Goal: Task Accomplishment & Management: Manage account settings

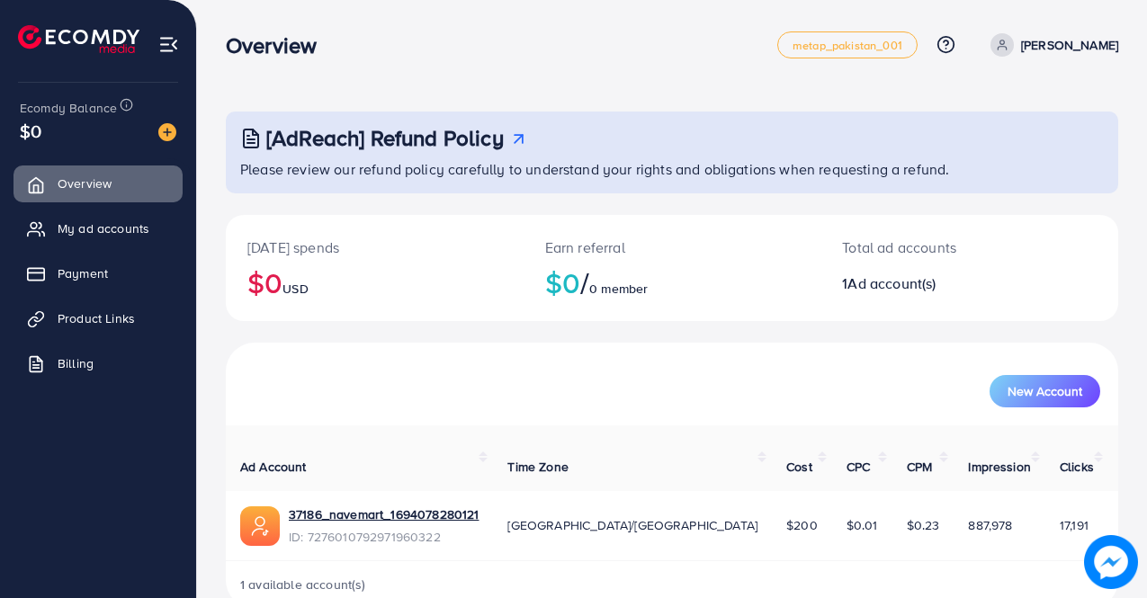
scroll to position [20, 0]
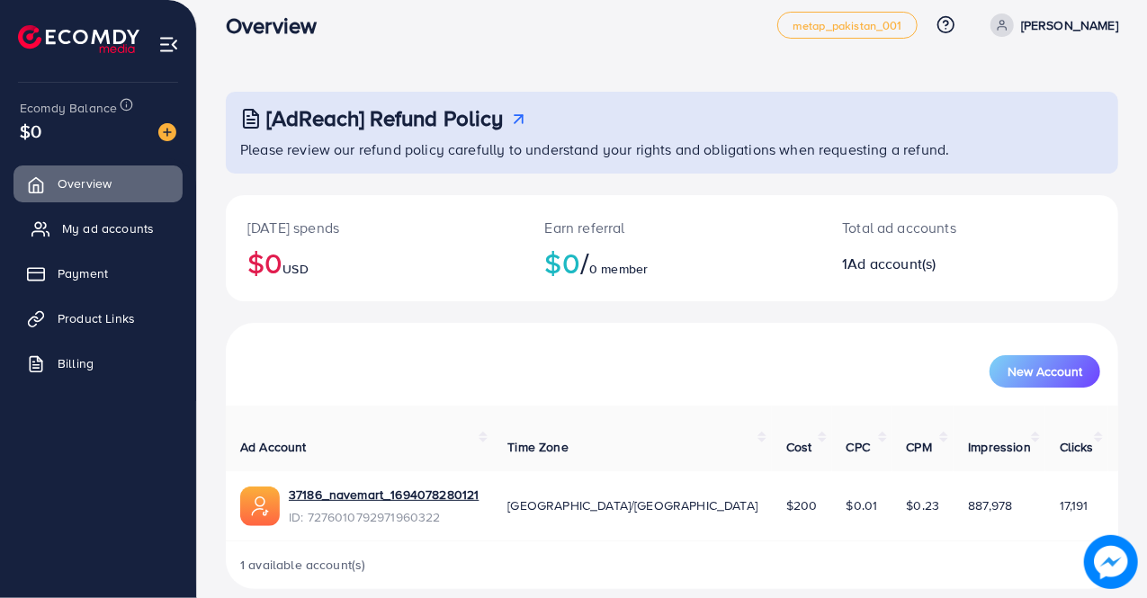
click at [49, 238] on link "My ad accounts" at bounding box center [97, 228] width 169 height 36
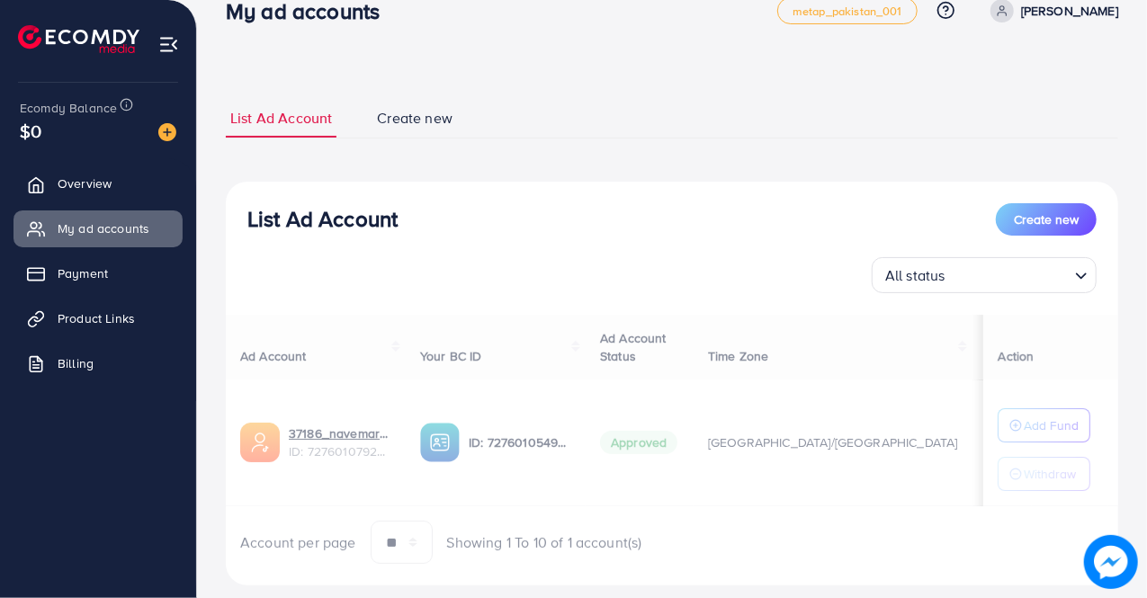
scroll to position [41, 0]
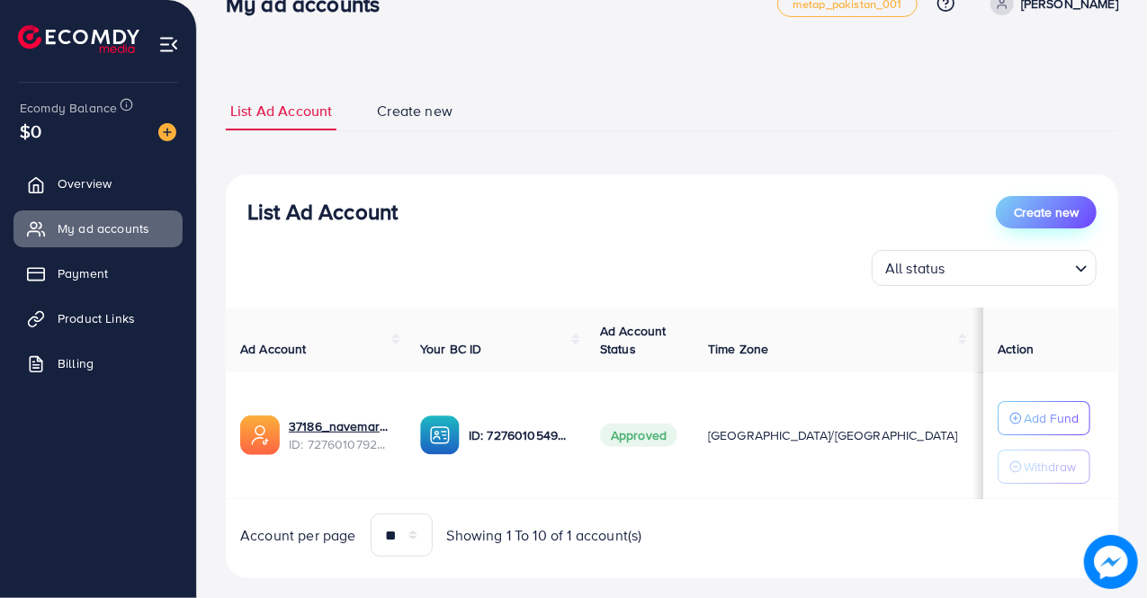
click at [1081, 201] on button "Create new" at bounding box center [1046, 212] width 101 height 32
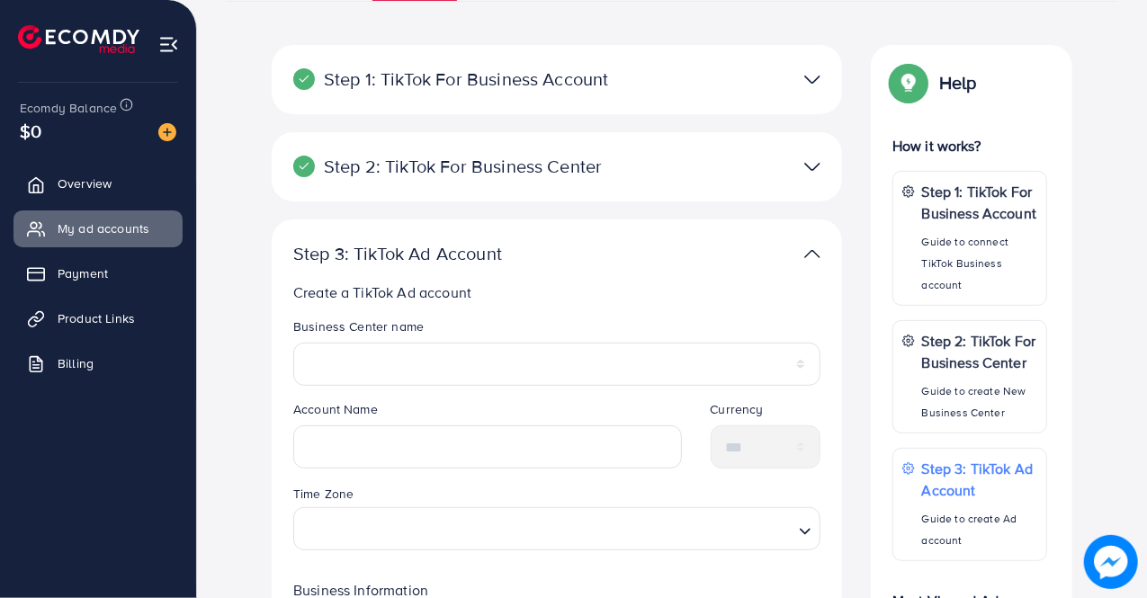
scroll to position [173, 0]
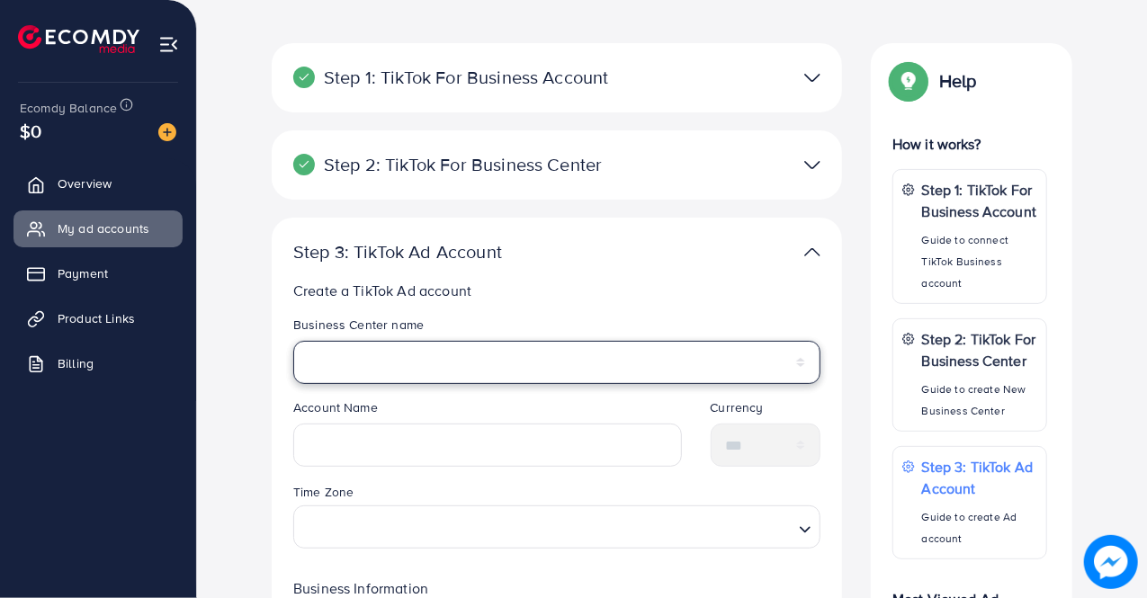
click at [686, 375] on select "********" at bounding box center [556, 362] width 527 height 43
select select "**********"
click at [293, 341] on select "********" at bounding box center [556, 362] width 527 height 43
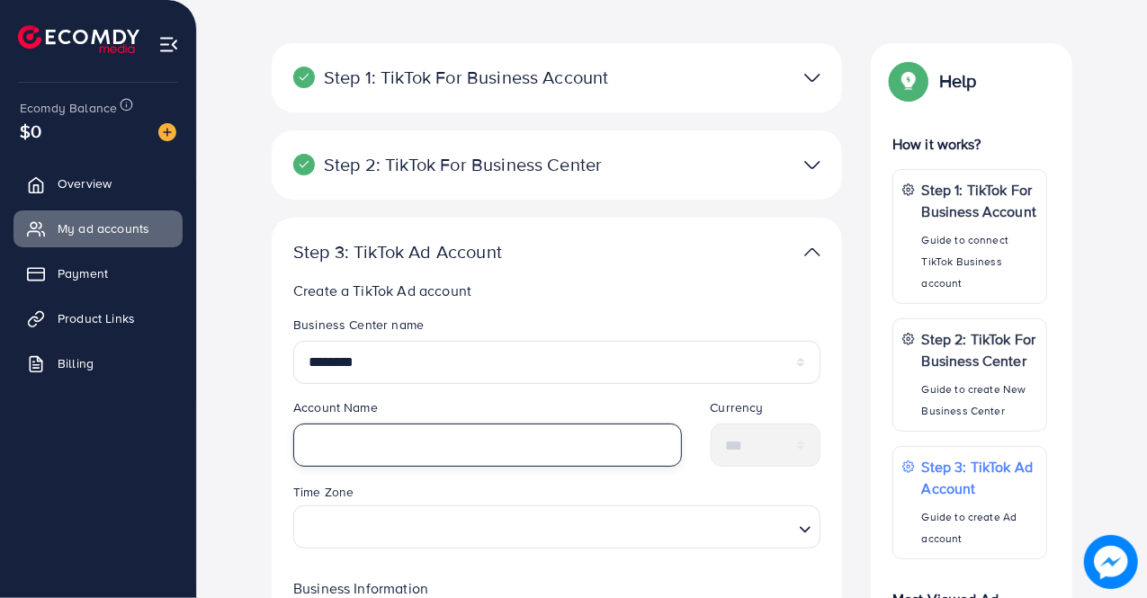
click at [557, 429] on input "text" at bounding box center [487, 445] width 389 height 43
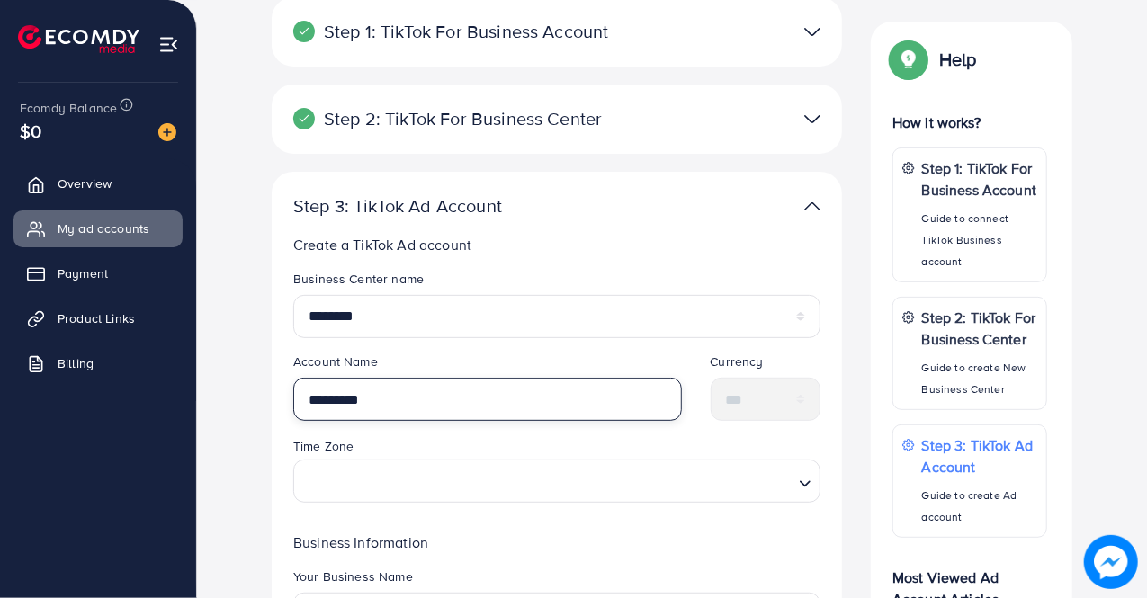
scroll to position [219, 0]
type input "*********"
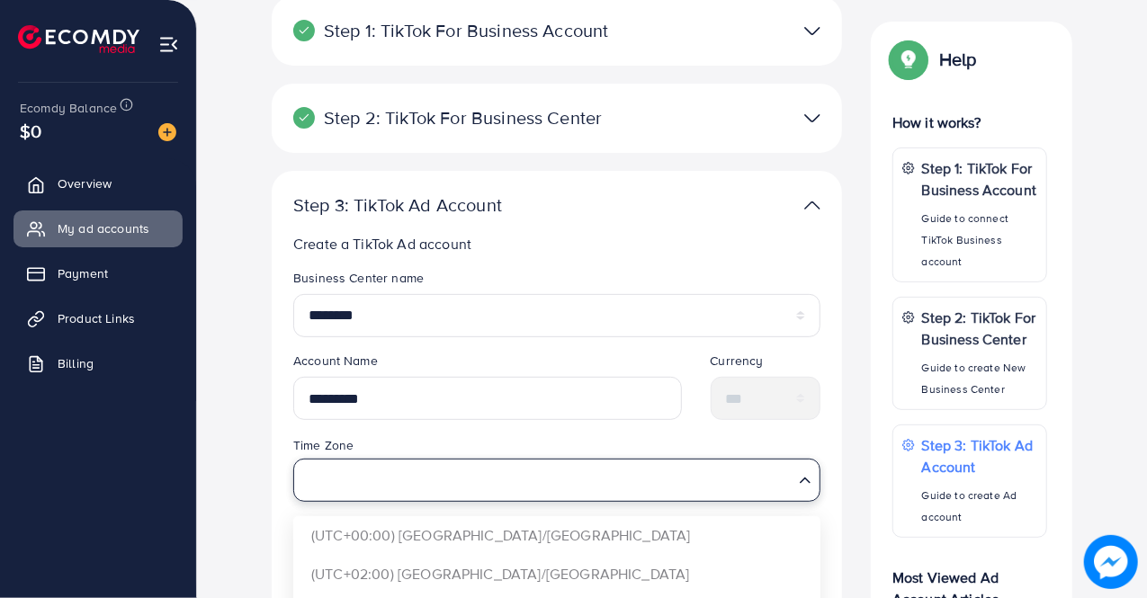
click at [559, 485] on input "Search for option" at bounding box center [546, 479] width 490 height 33
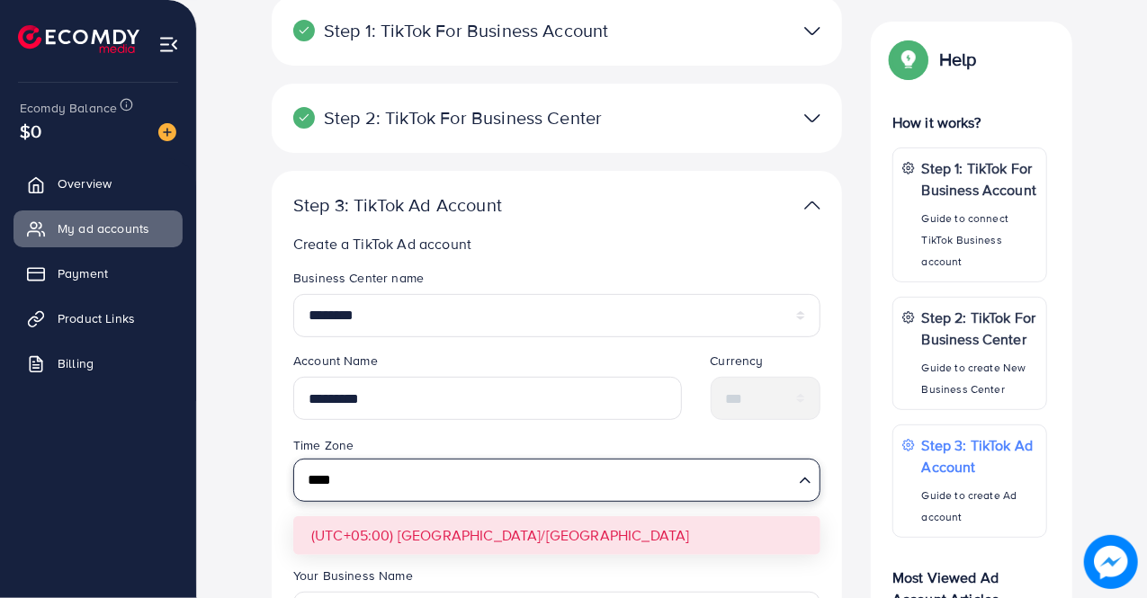
type input "****"
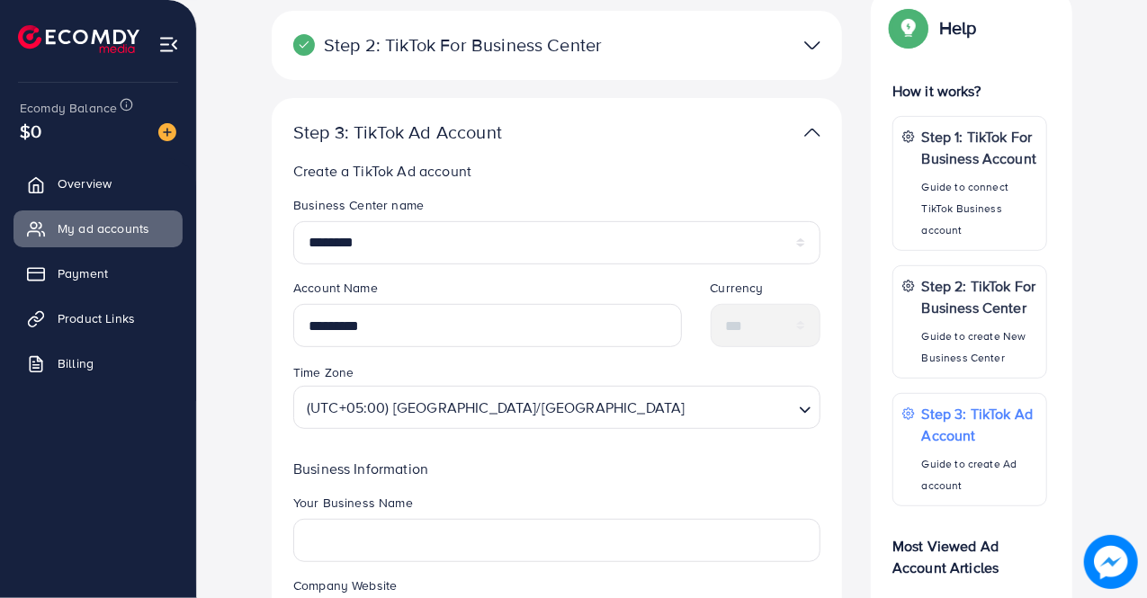
scroll to position [335, 0]
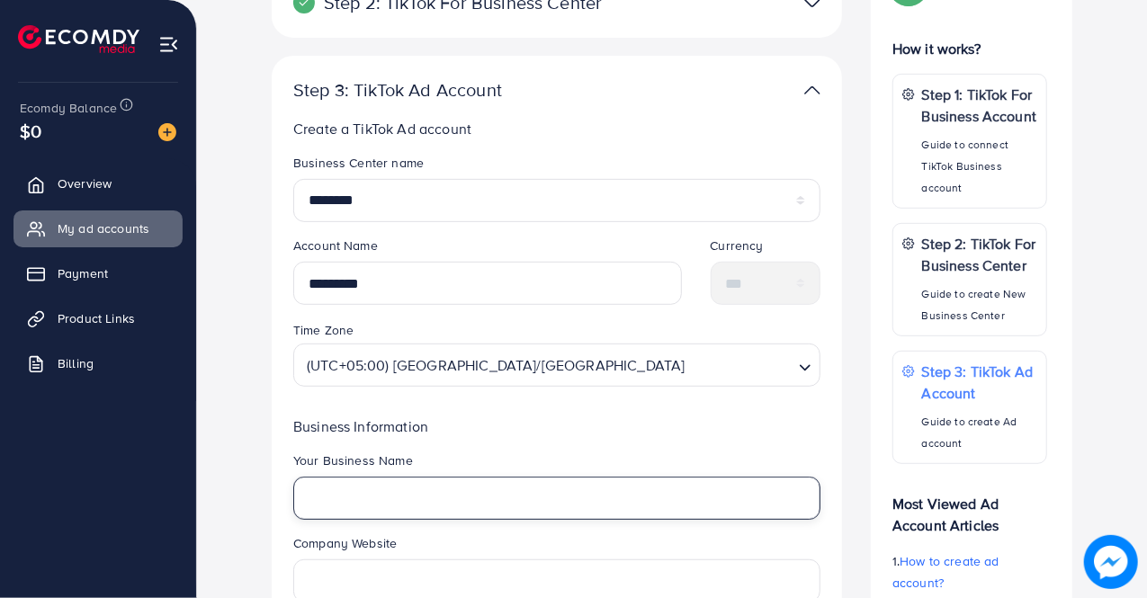
click at [559, 485] on input "text" at bounding box center [556, 498] width 527 height 43
type input "*********"
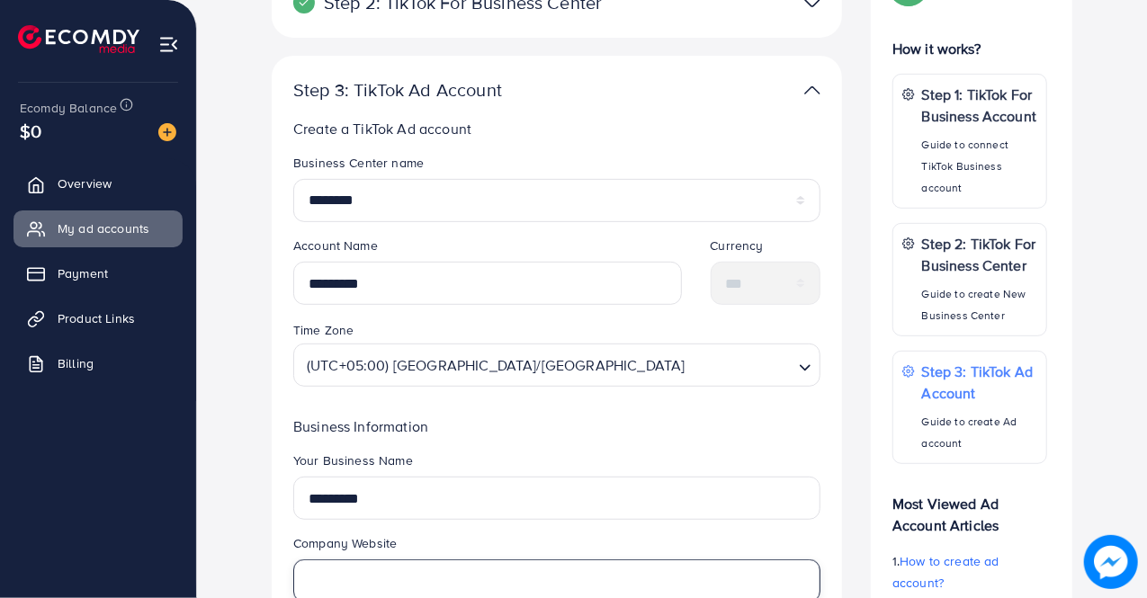
scroll to position [339, 0]
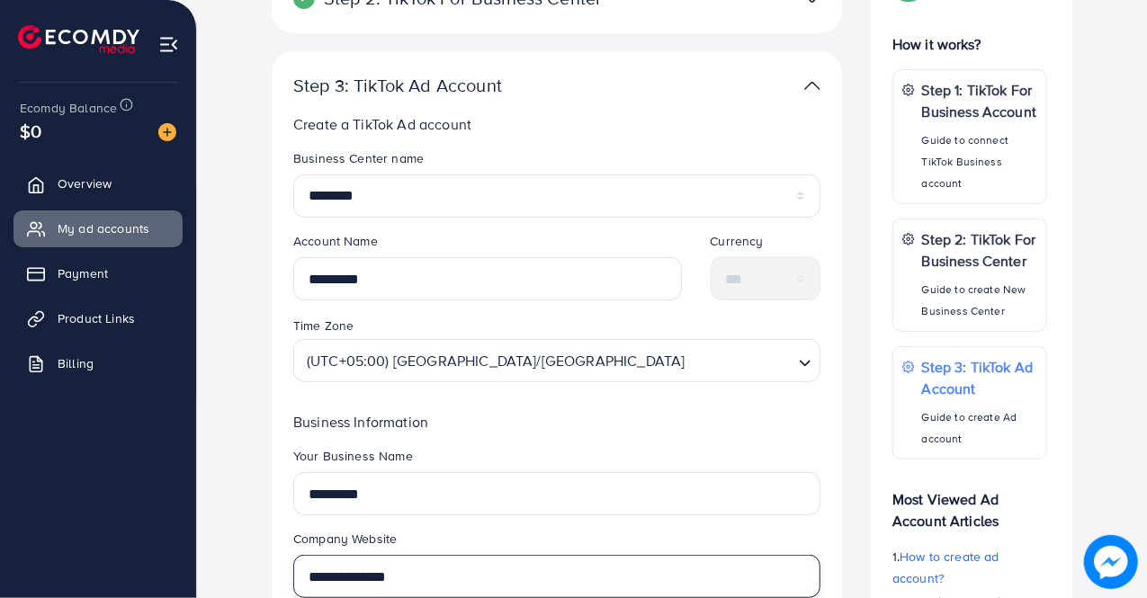
type input "**********"
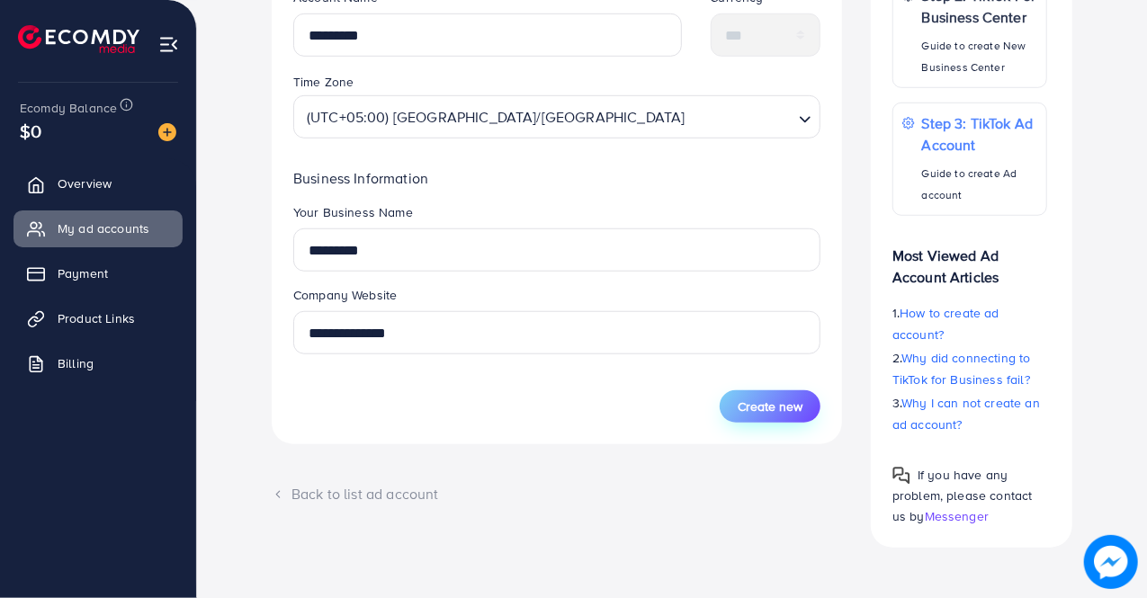
click at [745, 406] on span "Create new" at bounding box center [770, 407] width 65 height 18
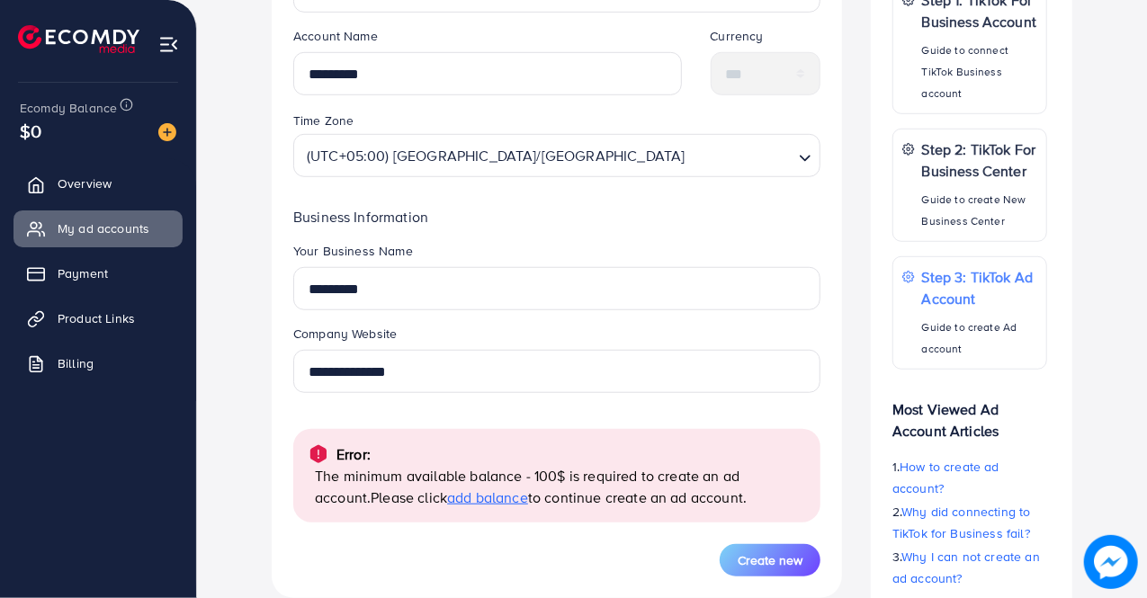
scroll to position [550, 0]
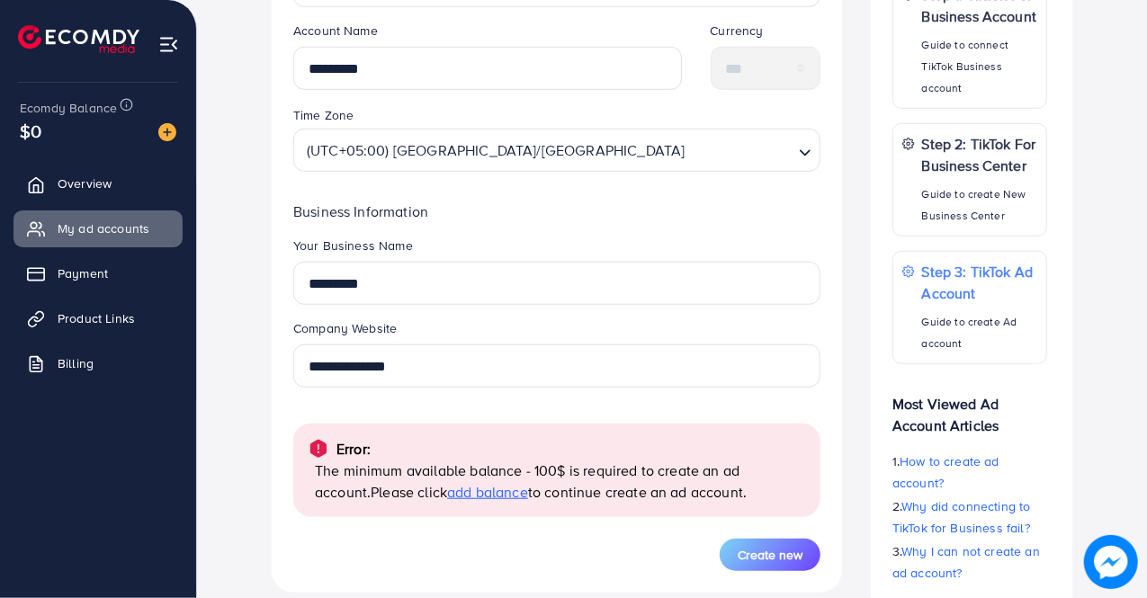
click at [452, 496] on span "add balance" at bounding box center [487, 492] width 81 height 20
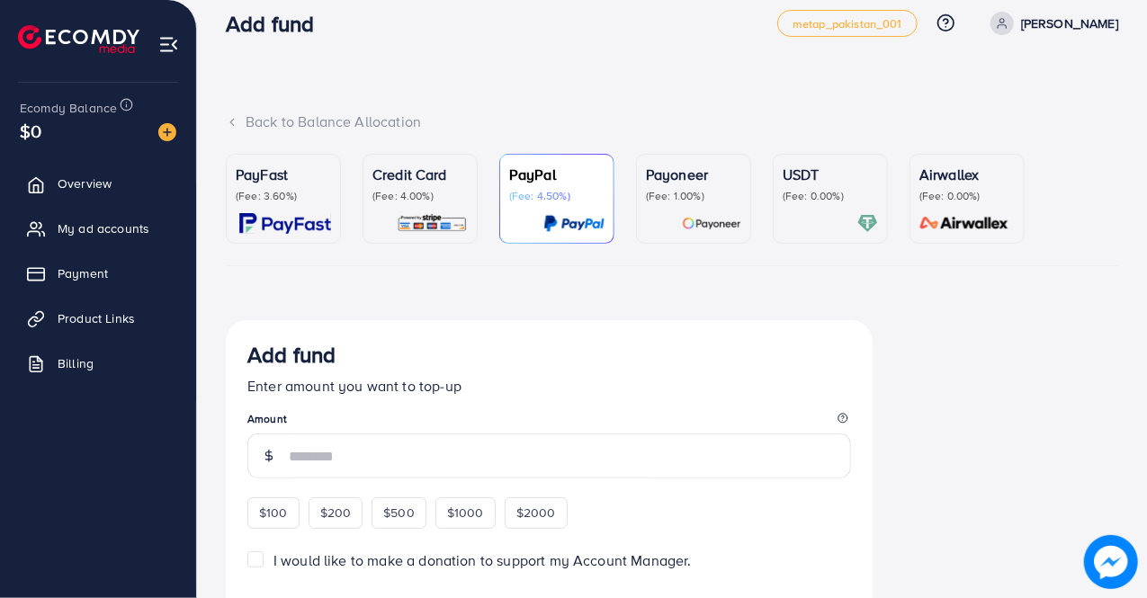
scroll to position [33, 0]
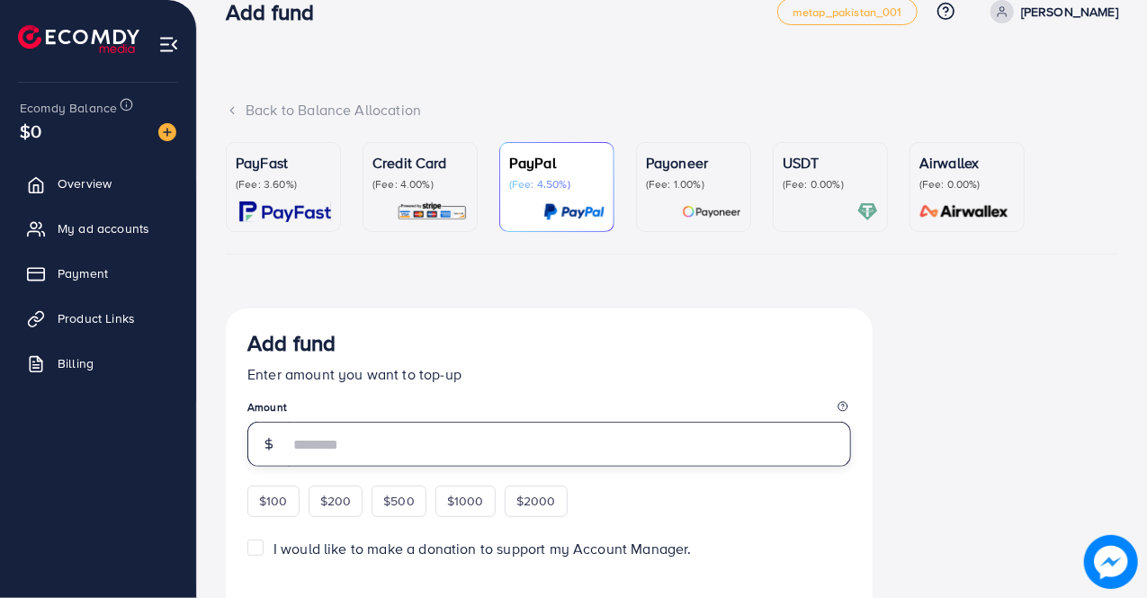
click at [349, 462] on input "number" at bounding box center [570, 444] width 562 height 45
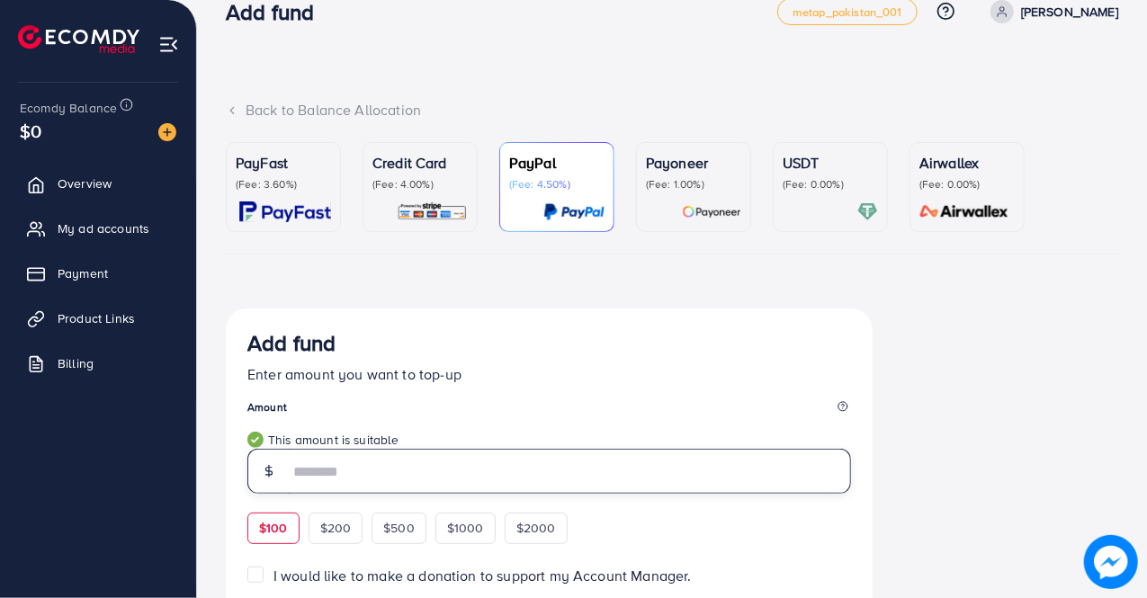
type input "***"
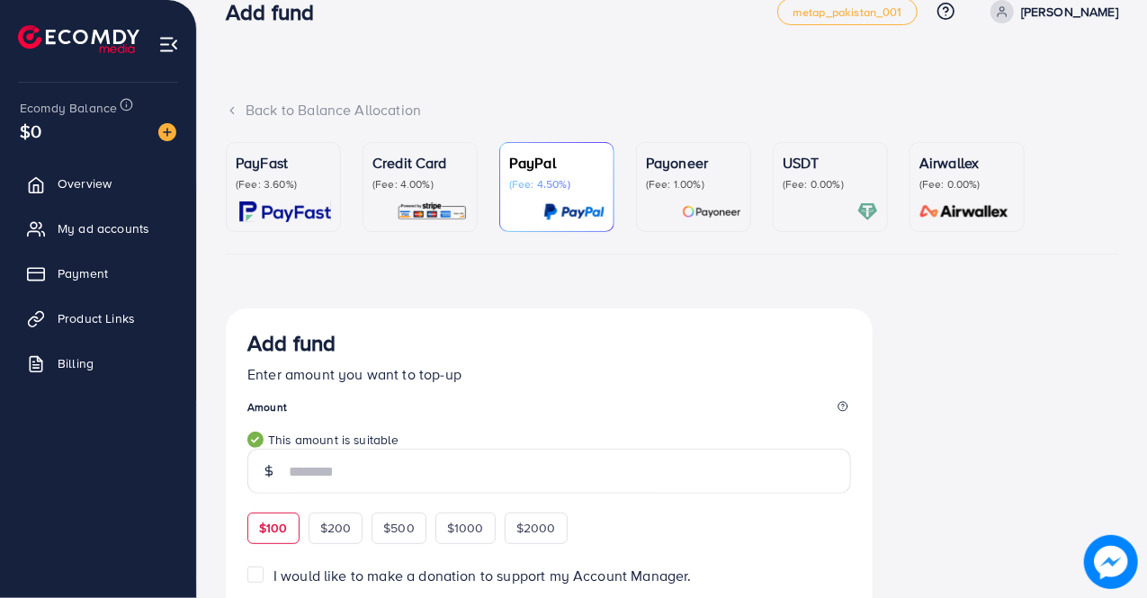
click at [526, 385] on div "Add fund Enter amount you want to top-up Amount *** This amount is suitable $10…" at bounding box center [548, 436] width 603 height 213
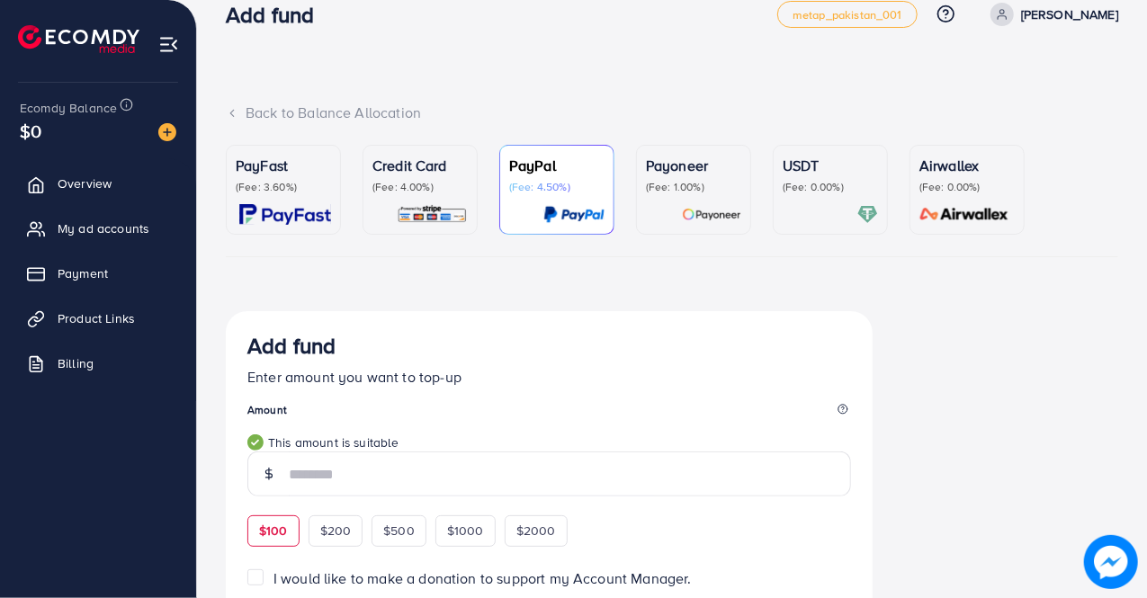
scroll to position [35, 0]
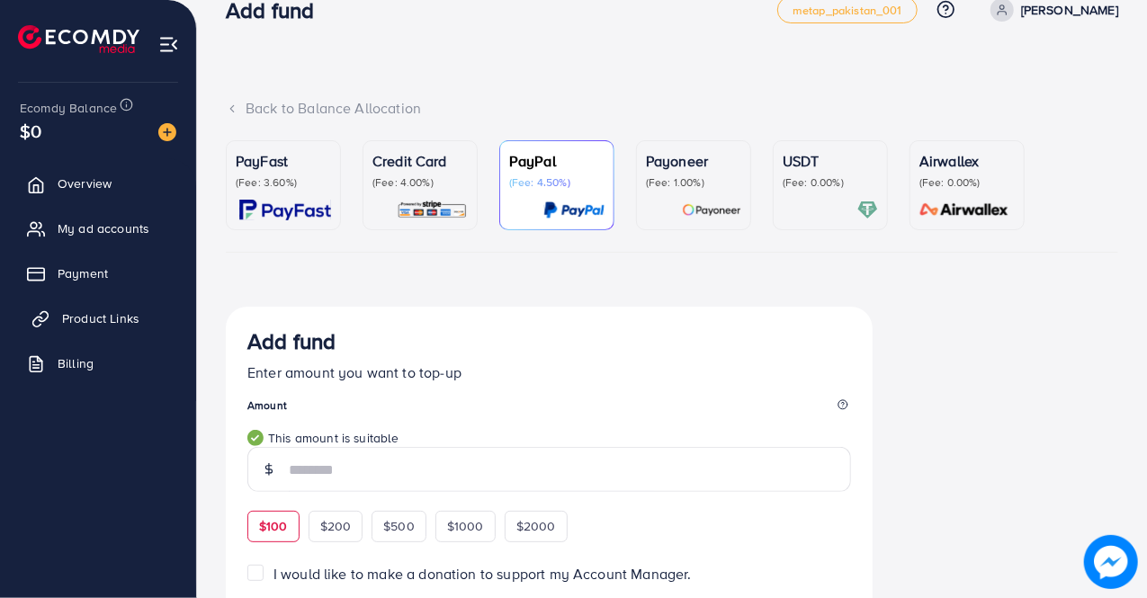
click at [144, 312] on link "Product Links" at bounding box center [97, 318] width 169 height 36
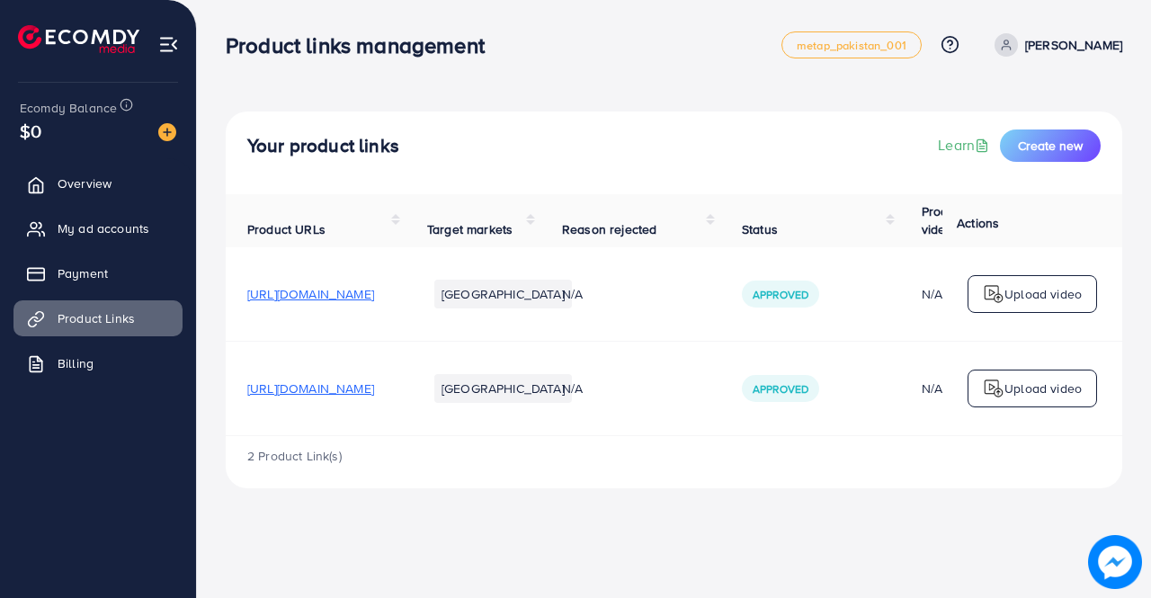
click at [295, 396] on span "[URL][DOMAIN_NAME]" at bounding box center [310, 389] width 127 height 18
click at [277, 456] on span "2 Product Link(s)" at bounding box center [294, 456] width 94 height 18
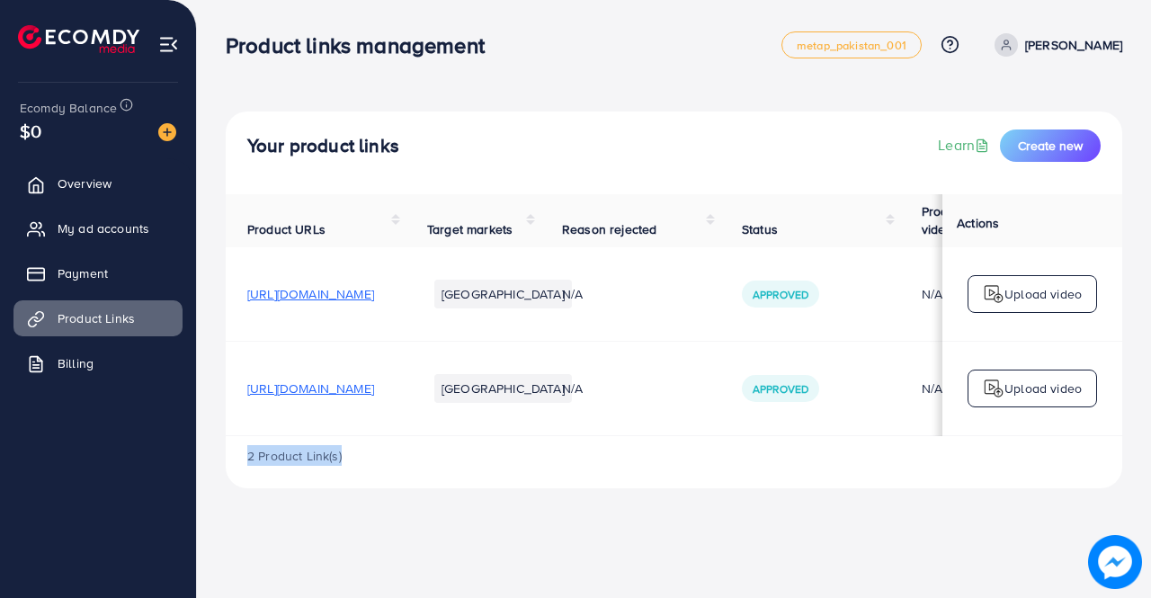
click at [277, 456] on span "2 Product Link(s)" at bounding box center [294, 456] width 94 height 18
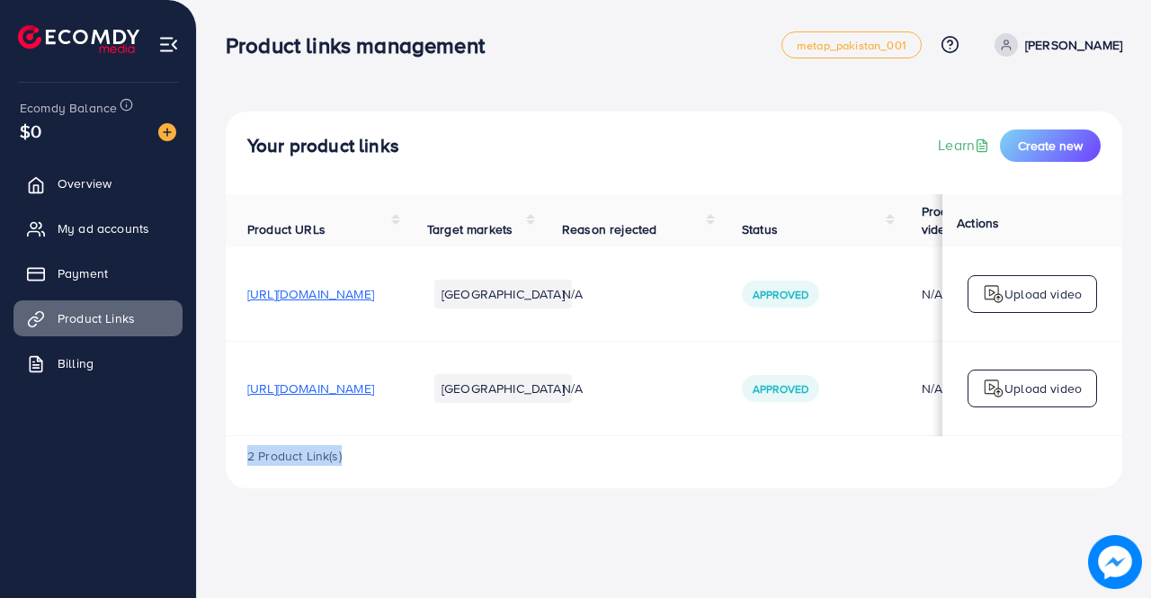
click at [277, 456] on span "2 Product Link(s)" at bounding box center [294, 456] width 94 height 18
click at [440, 560] on div "Product links management metap_pakistan_001 Help Center Contact Support Plans a…" at bounding box center [575, 299] width 1151 height 598
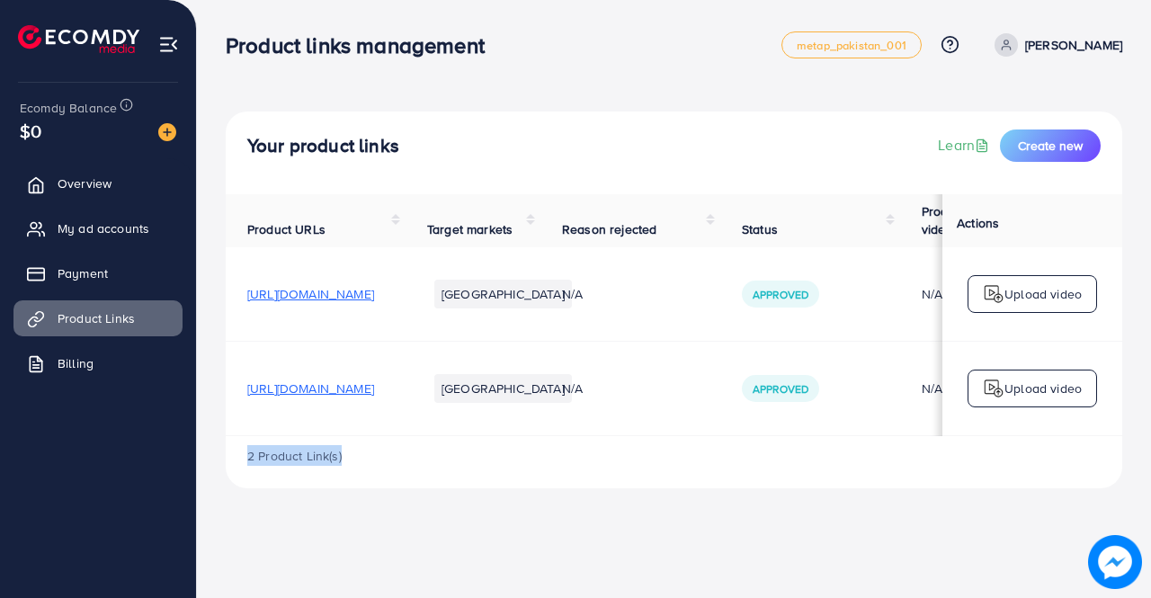
click at [440, 560] on div "Product links management metap_pakistan_001 Help Center Contact Support Plans a…" at bounding box center [575, 299] width 1151 height 598
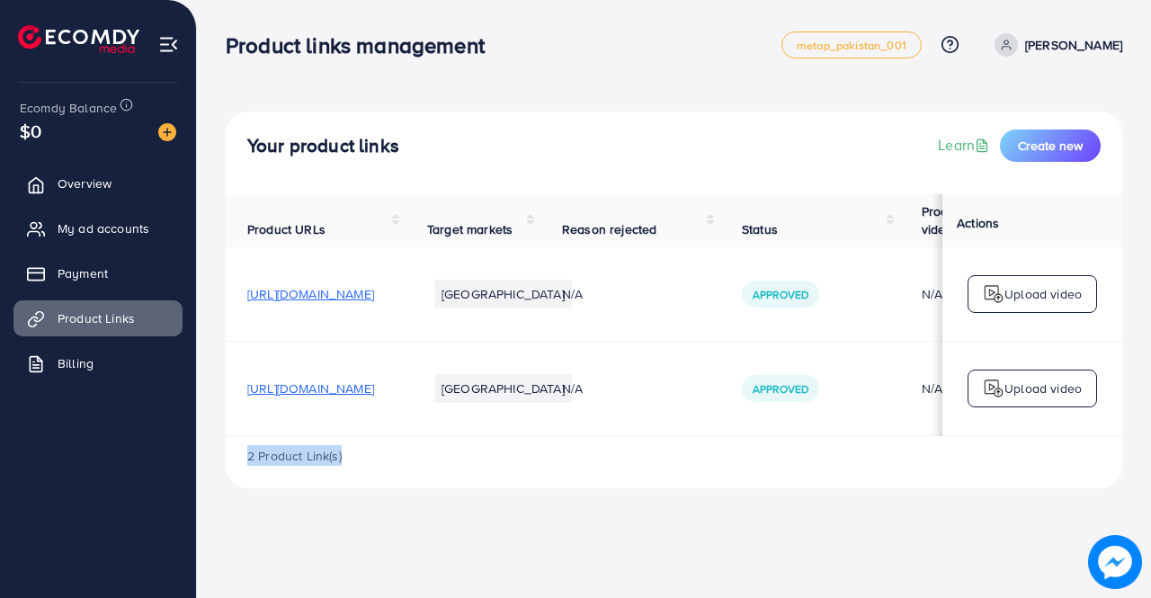
click at [440, 560] on div "Product links management metap_pakistan_001 Help Center Contact Support Plans a…" at bounding box center [575, 299] width 1151 height 598
click at [19, 566] on div "Ecomdy Balance $0 Overview My ad accounts Payment Product Links Billing" at bounding box center [98, 299] width 197 height 598
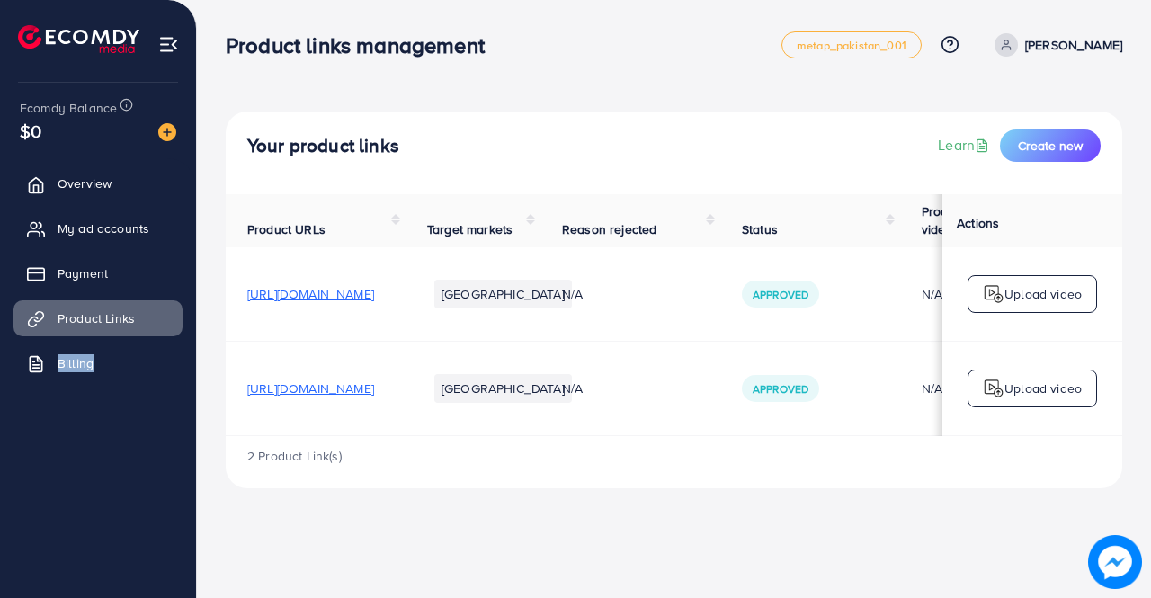
click at [19, 566] on div "Ecomdy Balance $0 Overview My ad accounts Payment Product Links Billing" at bounding box center [98, 299] width 197 height 598
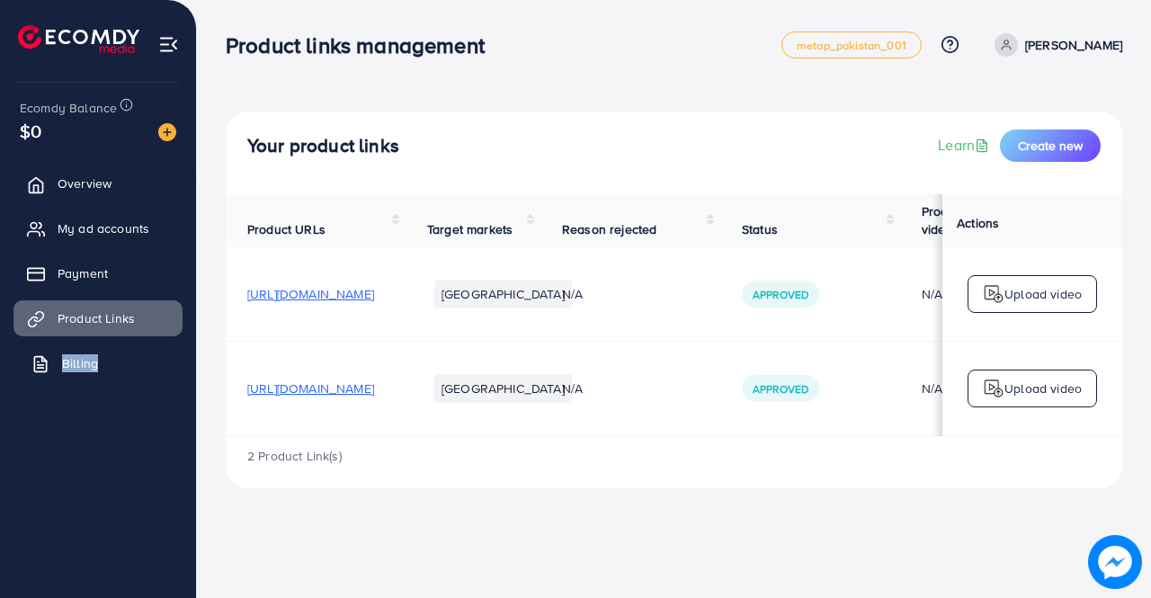
drag, startPoint x: 19, startPoint y: 566, endPoint x: 80, endPoint y: 362, distance: 212.3
click at [80, 362] on div "Ecomdy Balance $0 Overview My ad accounts Payment Product Links Billing" at bounding box center [98, 299] width 197 height 598
click at [80, 362] on span "Billing" at bounding box center [80, 363] width 36 height 18
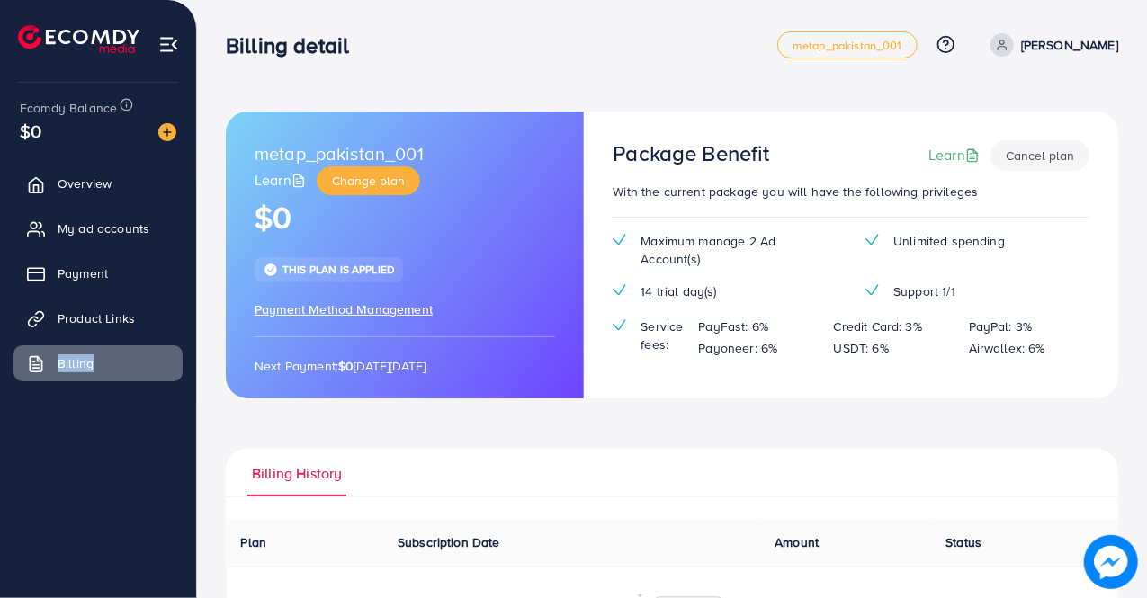
click at [175, 42] on img at bounding box center [168, 44] width 21 height 21
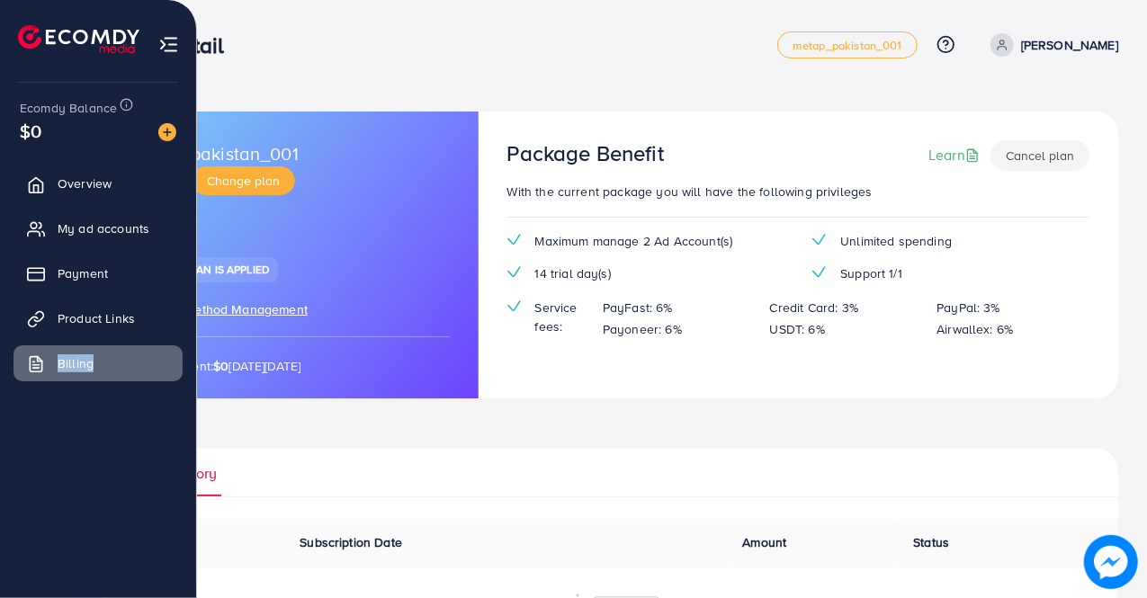
click at [158, 41] on img at bounding box center [168, 44] width 21 height 21
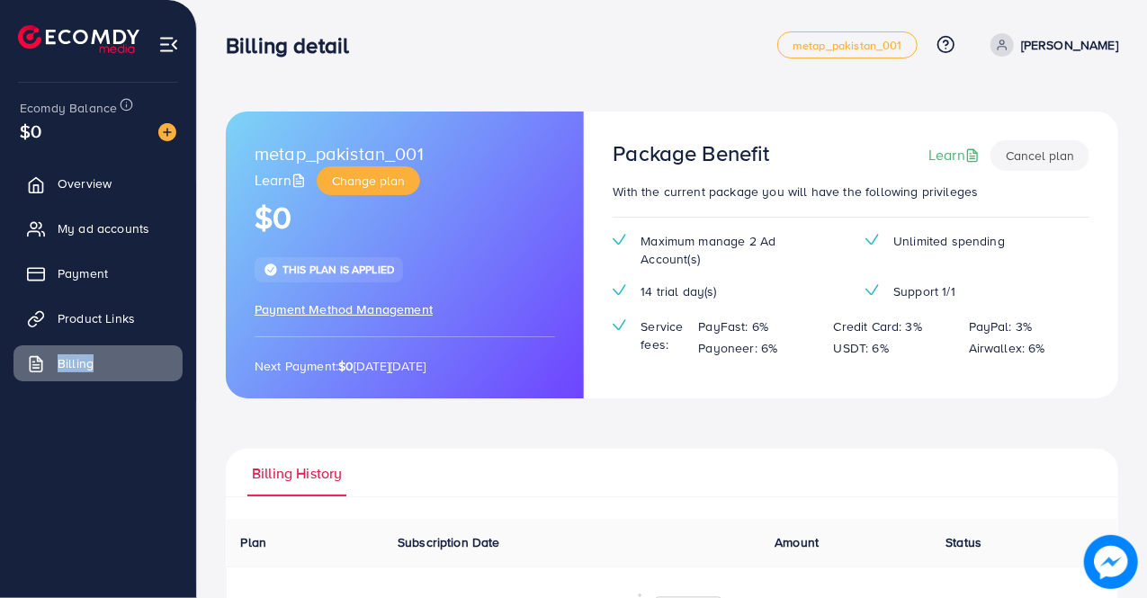
click at [167, 47] on img at bounding box center [168, 44] width 21 height 21
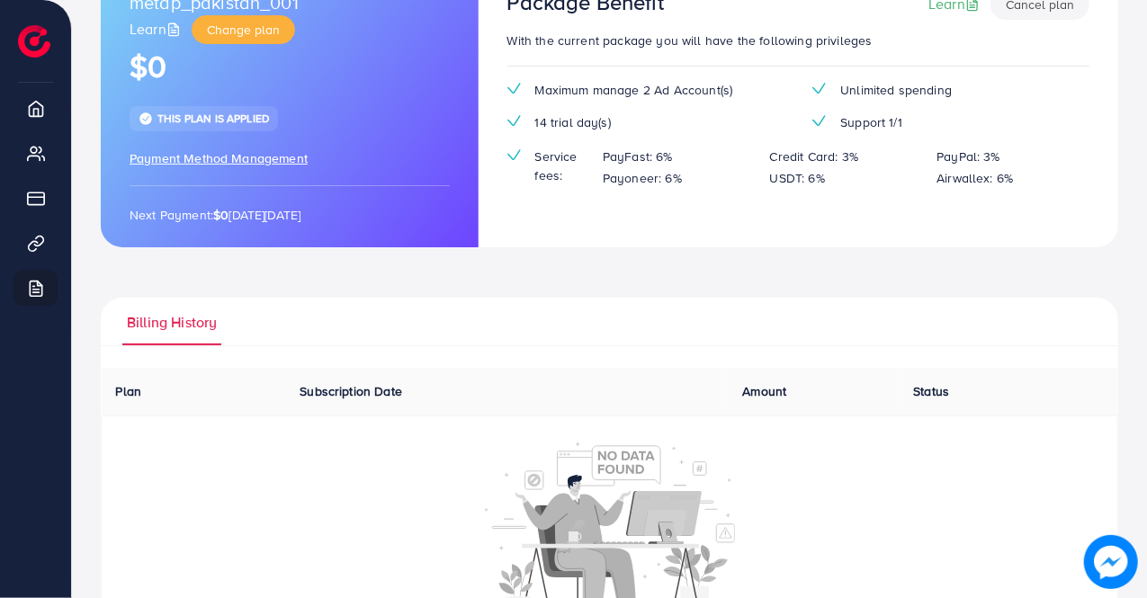
scroll to position [155, 0]
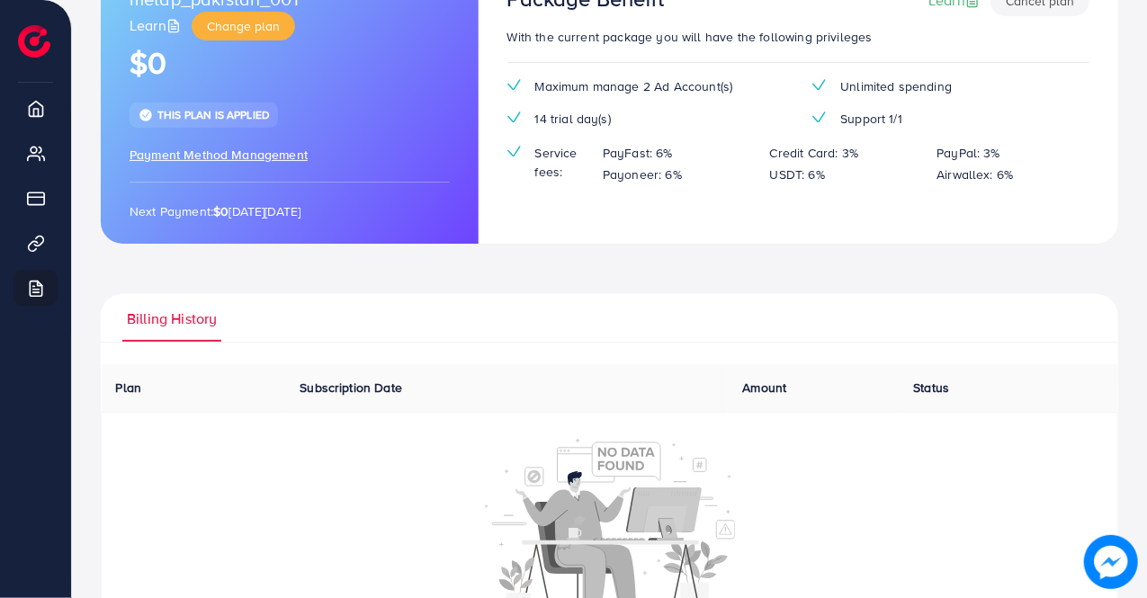
drag, startPoint x: 191, startPoint y: 208, endPoint x: 468, endPoint y: 225, distance: 277.5
click at [468, 225] on div "metap_pakistan_001 Learn Change plan $0 This plan is applied Payment Method Man…" at bounding box center [290, 100] width 378 height 287
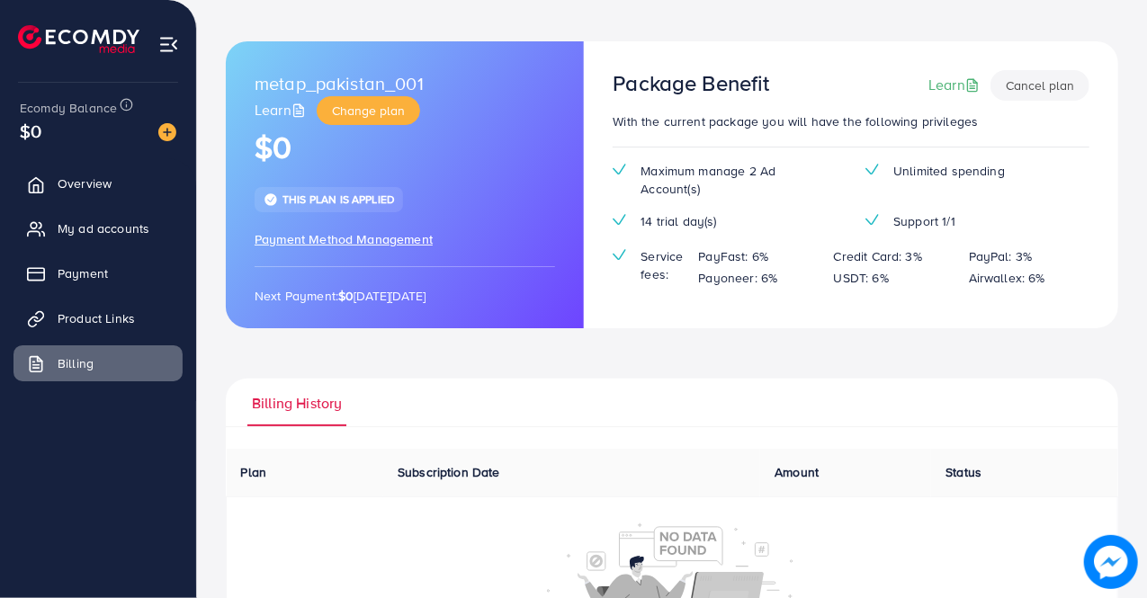
scroll to position [0, 0]
